Goal: Find specific fact: Find specific fact

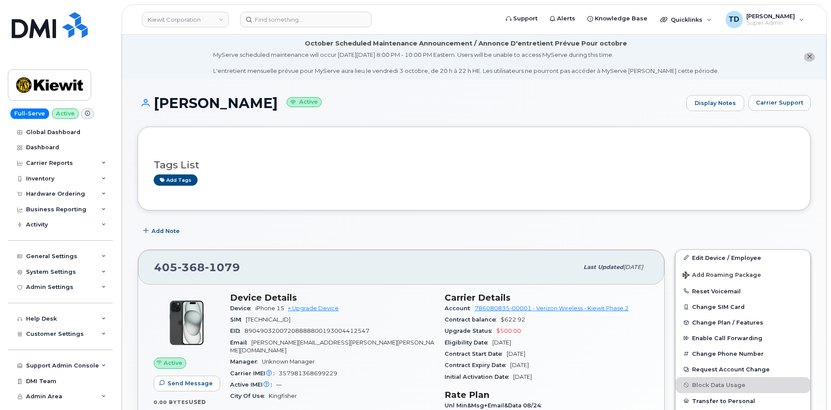
scroll to position [87, 0]
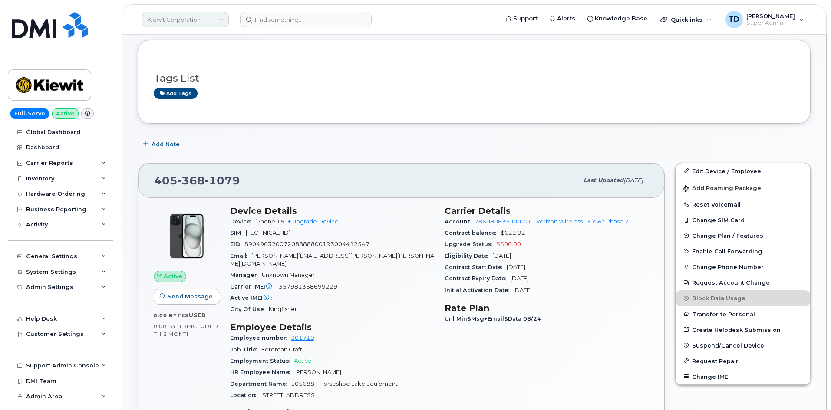
click at [173, 24] on link "Kiewit Corporation" at bounding box center [185, 20] width 87 height 16
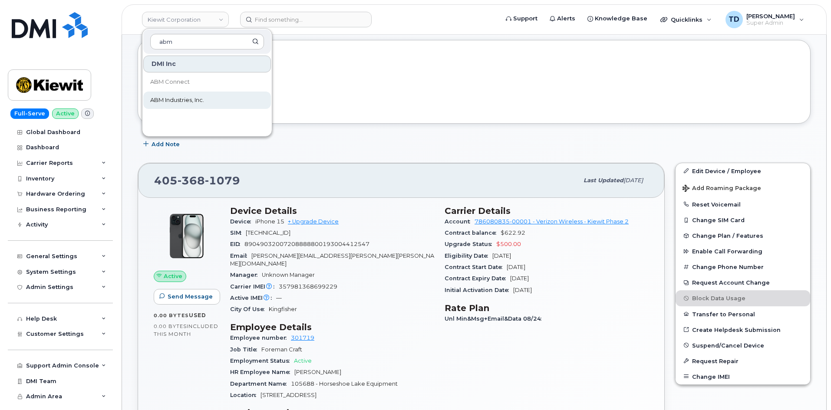
type input "abm"
click at [214, 94] on link "ABM Industries, Inc." at bounding box center [207, 100] width 128 height 17
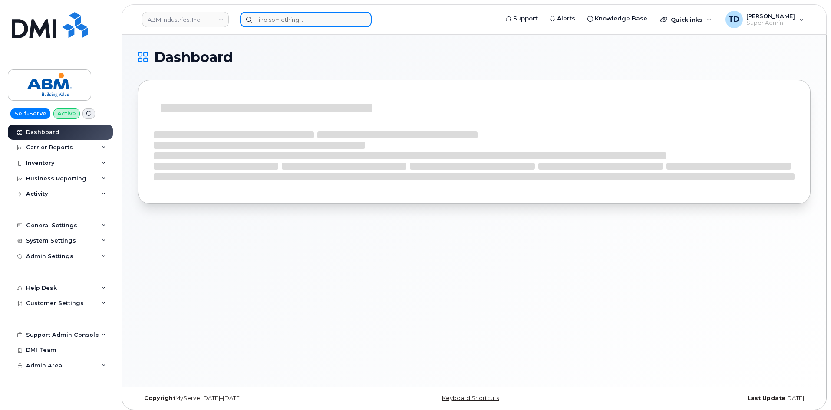
click at [267, 17] on input at bounding box center [306, 20] width 132 height 16
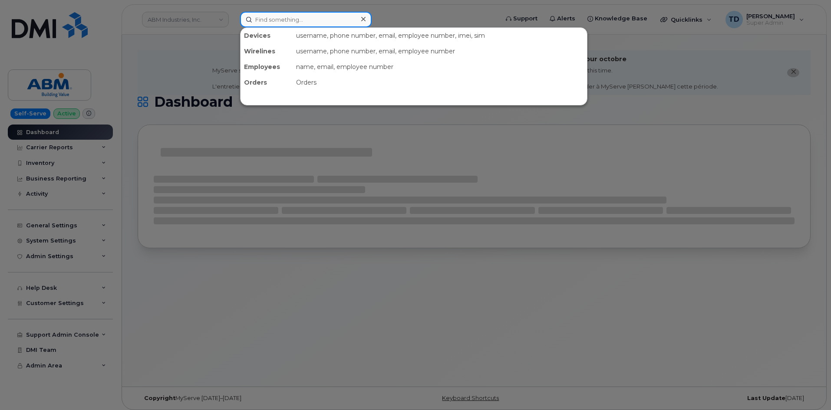
paste input "9804979168"
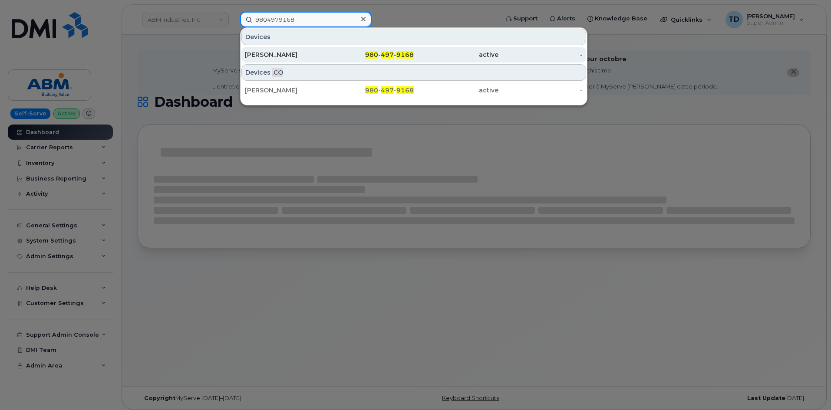
type input "9804979168"
click at [363, 52] on div "980 - 497 - 9168" at bounding box center [372, 54] width 85 height 9
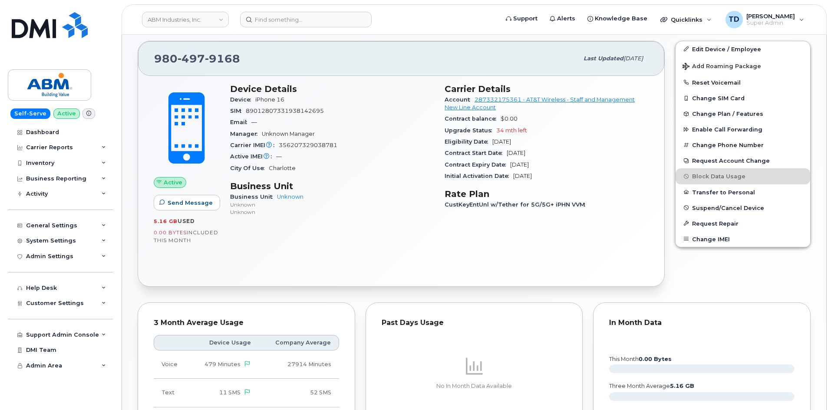
scroll to position [217, 0]
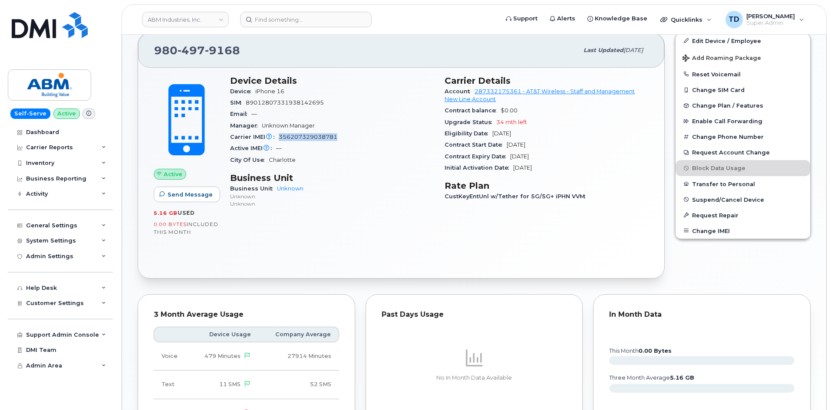
drag, startPoint x: 340, startPoint y: 135, endPoint x: 280, endPoint y: 141, distance: 59.3
click at [280, 141] on div "Carrier IMEI Carrier IMEI is reported during the last billing cycle or change o…" at bounding box center [332, 137] width 204 height 11
copy span "356207329038781"
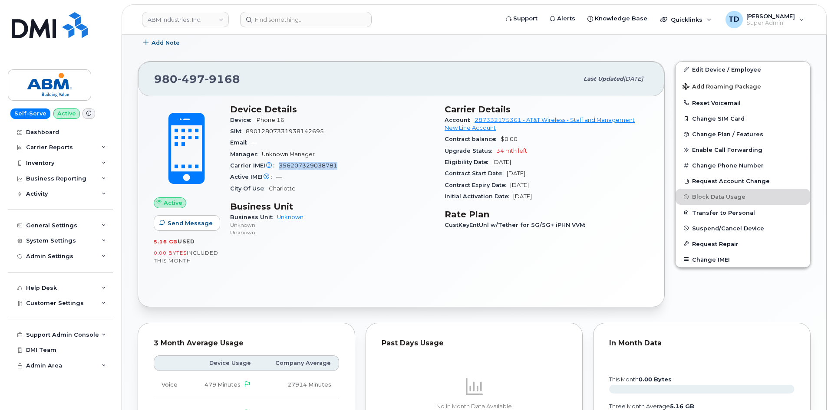
scroll to position [174, 0]
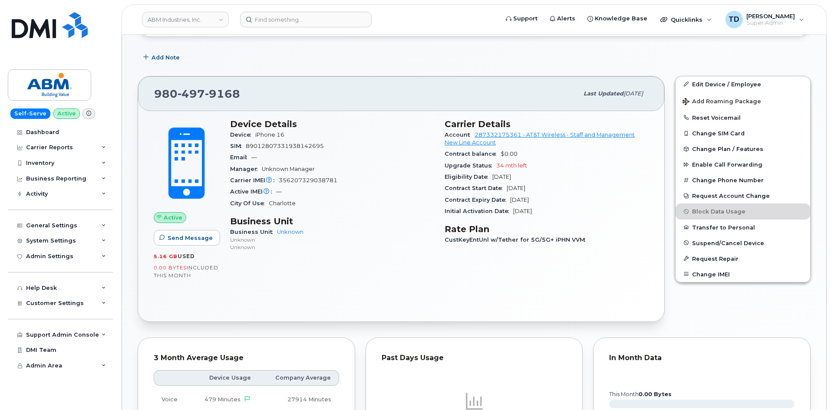
click at [363, 152] on div "Email —" at bounding box center [332, 157] width 204 height 11
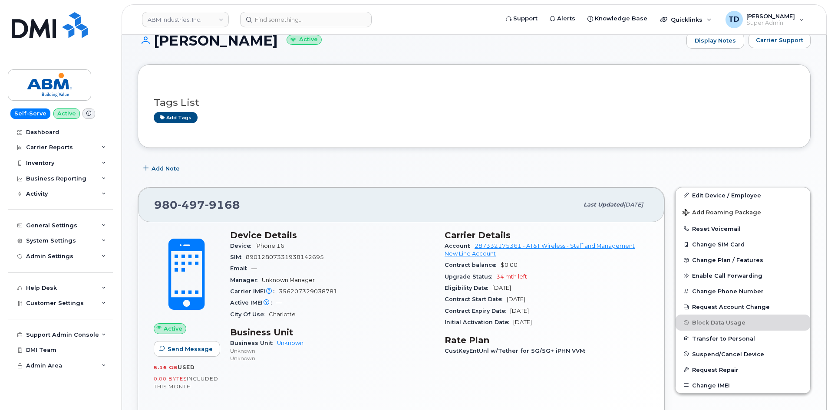
scroll to position [0, 0]
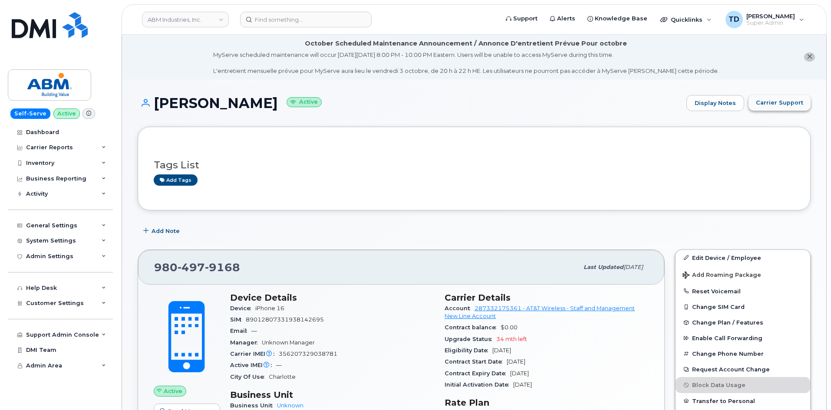
click at [763, 104] on span "Carrier Support" at bounding box center [779, 103] width 47 height 8
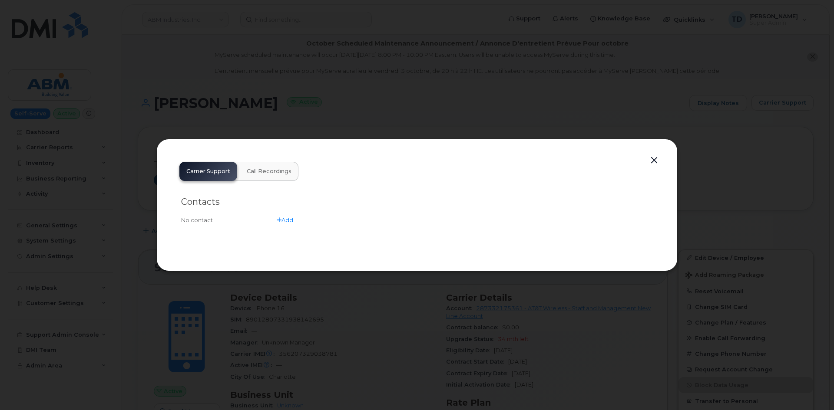
click at [648, 159] on button "button" at bounding box center [653, 161] width 13 height 12
